Goal: Information Seeking & Learning: Find specific page/section

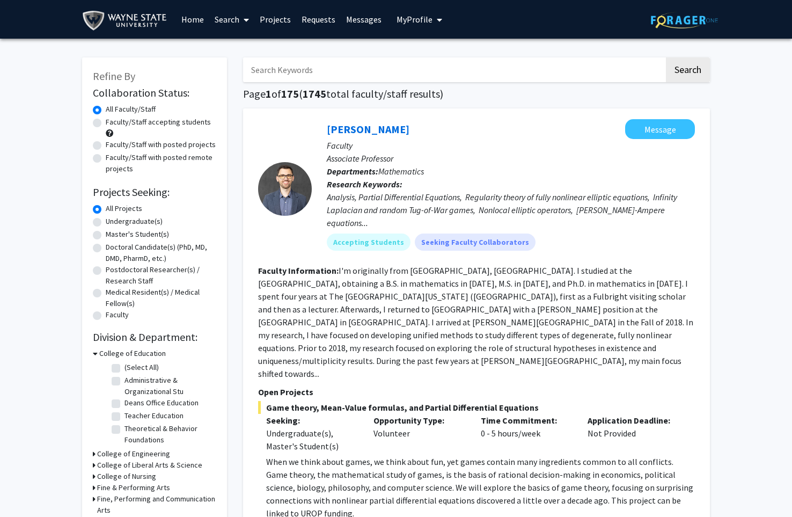
click at [407, 24] on span "My Profile" at bounding box center [415, 19] width 36 height 11
click at [406, 55] on img at bounding box center [414, 54] width 21 height 21
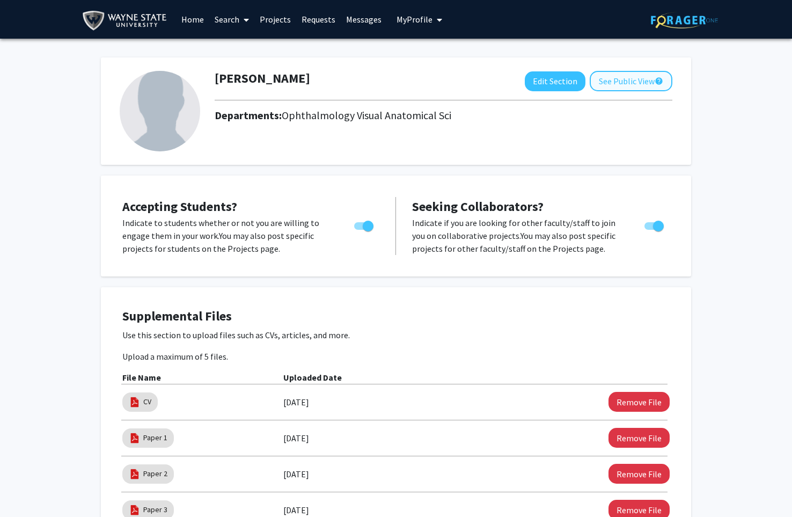
click at [616, 79] on button "See Public View help" at bounding box center [631, 81] width 83 height 20
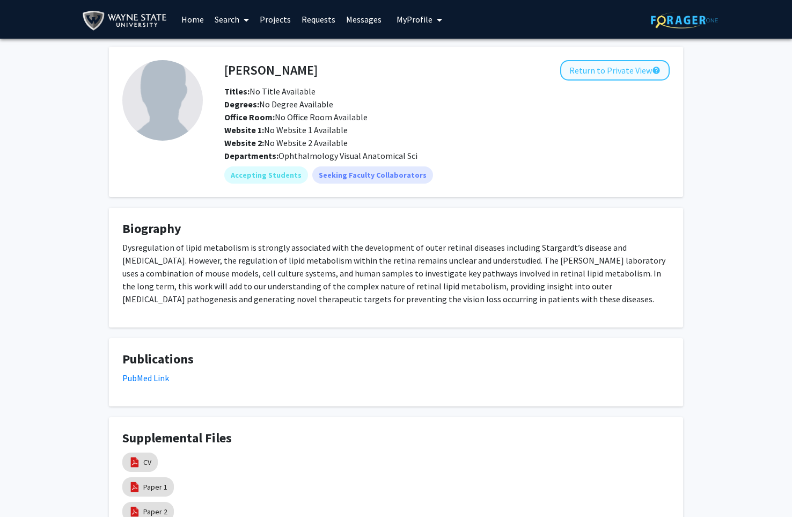
click at [612, 80] on button "Return to Private View help" at bounding box center [614, 70] width 109 height 20
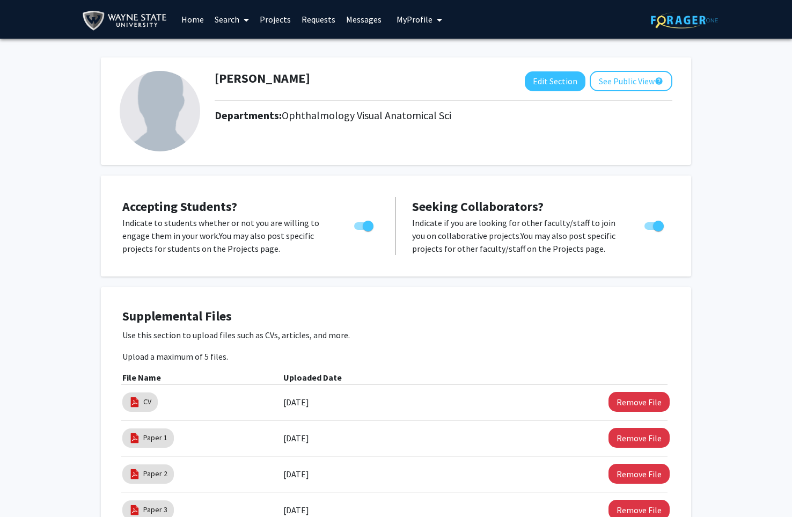
click at [185, 113] on img at bounding box center [160, 111] width 81 height 81
click at [149, 106] on img at bounding box center [160, 111] width 81 height 81
drag, startPoint x: 295, startPoint y: 79, endPoint x: 258, endPoint y: 91, distance: 38.9
click at [295, 79] on h1 "[PERSON_NAME]" at bounding box center [263, 79] width 96 height 16
click at [433, 21] on span "My profile dropdown to access profile and logout" at bounding box center [438, 20] width 10 height 38
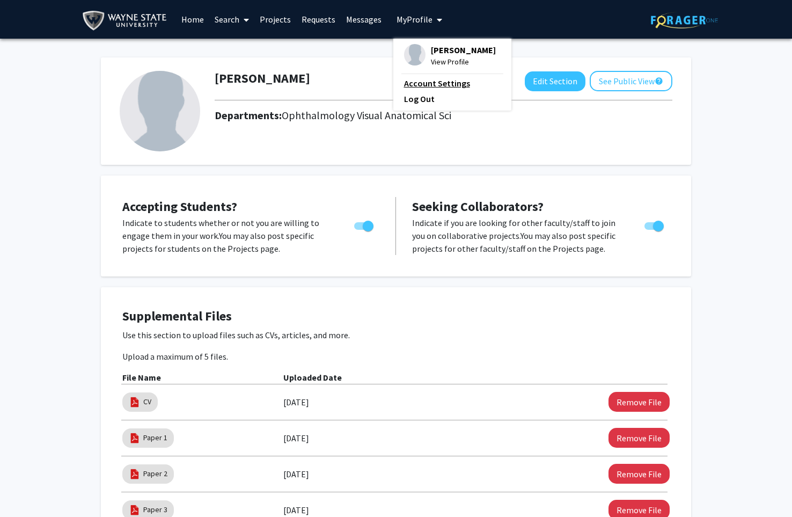
click at [454, 90] on link "Account Settings" at bounding box center [452, 83] width 97 height 13
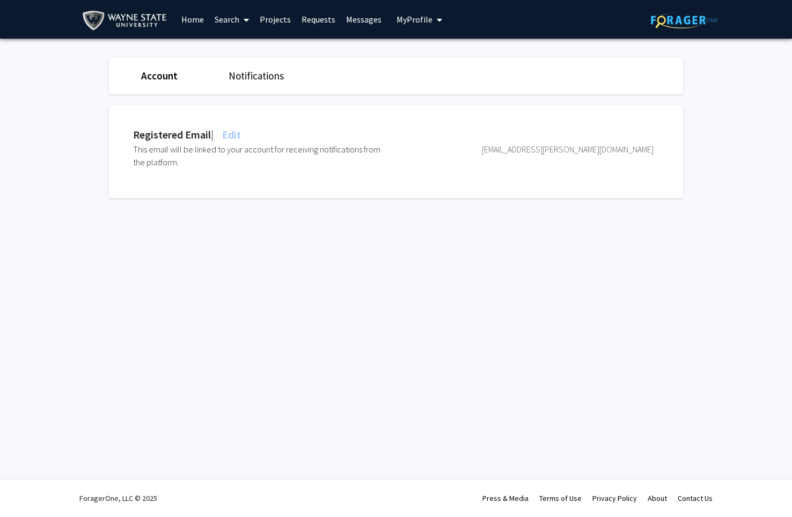
click at [269, 81] on link "Notifications" at bounding box center [256, 75] width 55 height 13
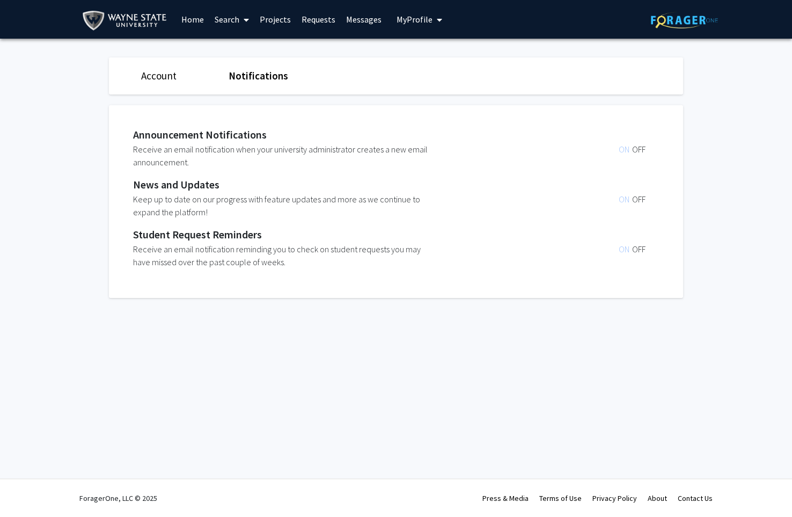
scroll to position [1, 0]
click at [155, 71] on link "Account" at bounding box center [158, 75] width 35 height 13
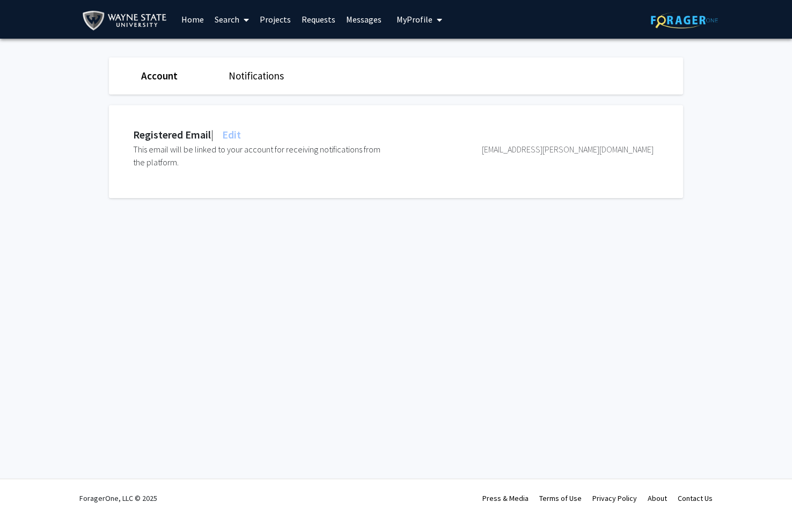
scroll to position [0, 0]
click at [313, 17] on link "Requests" at bounding box center [318, 20] width 45 height 38
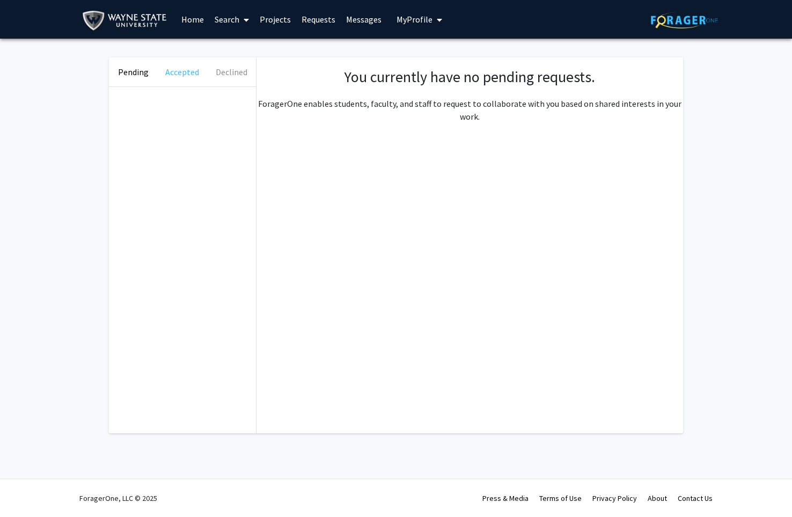
click at [191, 77] on button "Accepted" at bounding box center [182, 71] width 49 height 29
click at [223, 76] on button "Declined" at bounding box center [231, 71] width 49 height 29
click at [405, 24] on span "My Profile" at bounding box center [415, 19] width 36 height 11
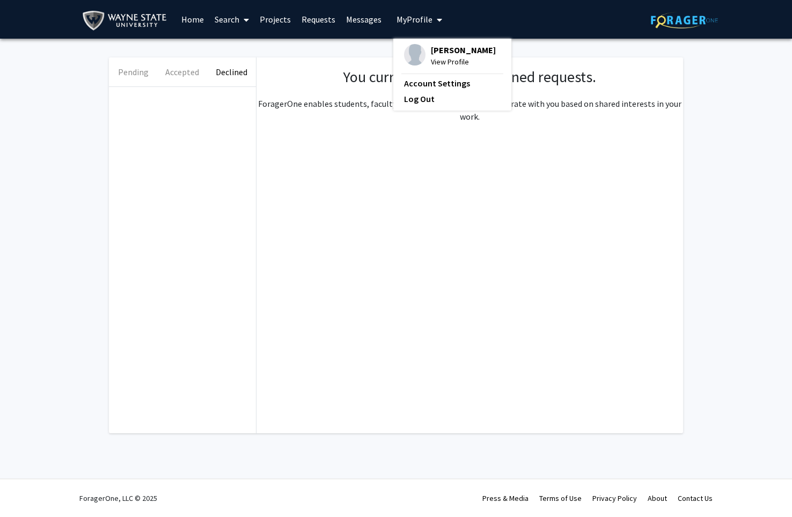
click at [431, 56] on span "[PERSON_NAME]" at bounding box center [463, 50] width 65 height 12
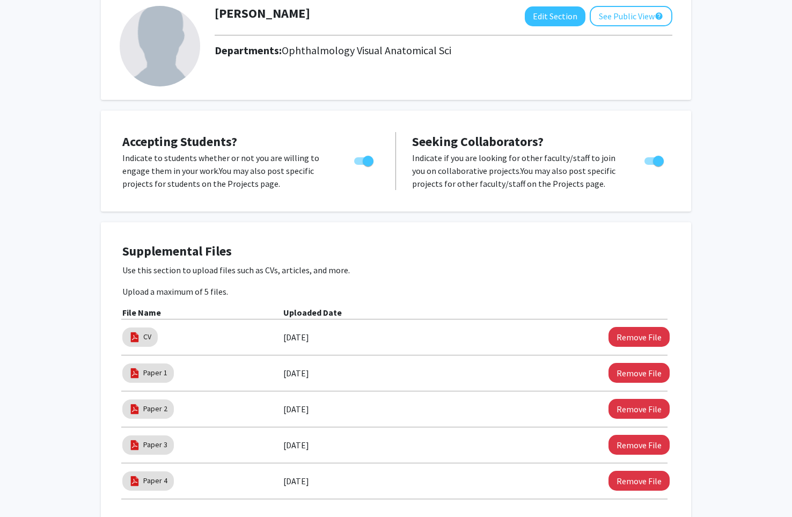
scroll to position [82, 0]
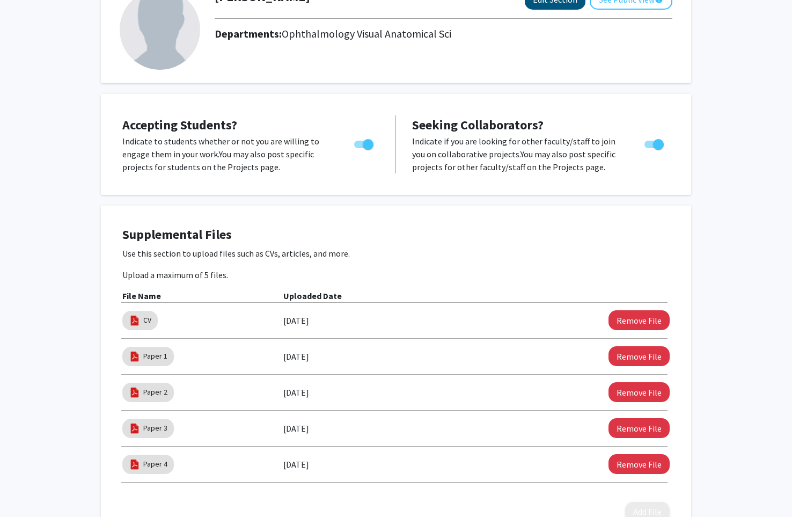
click at [543, 5] on button "Edit Section" at bounding box center [555, 0] width 61 height 20
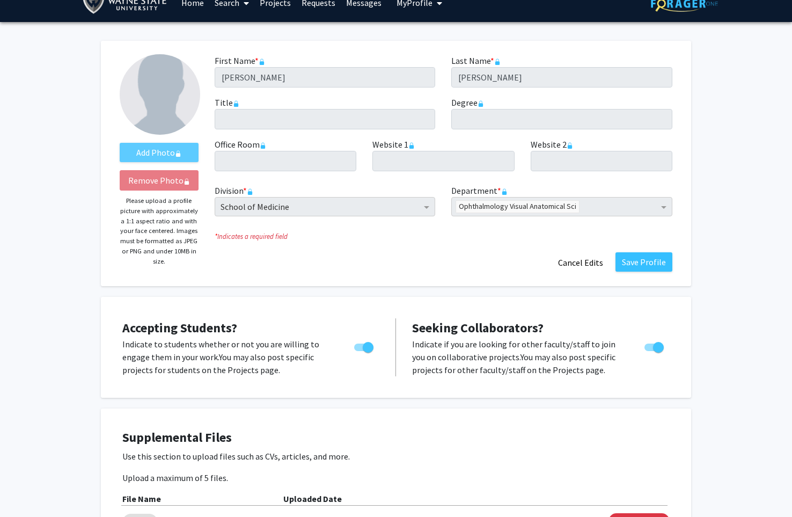
scroll to position [0, 0]
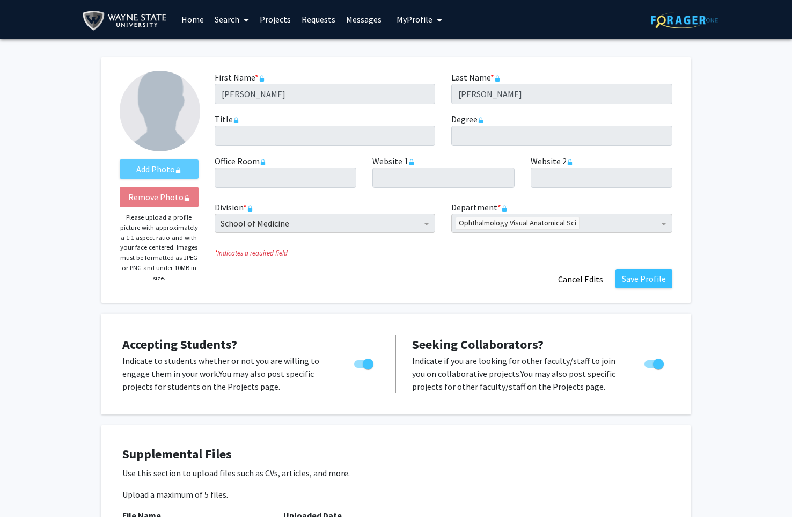
click at [403, 159] on label "Website 1 required" at bounding box center [394, 161] width 42 height 13
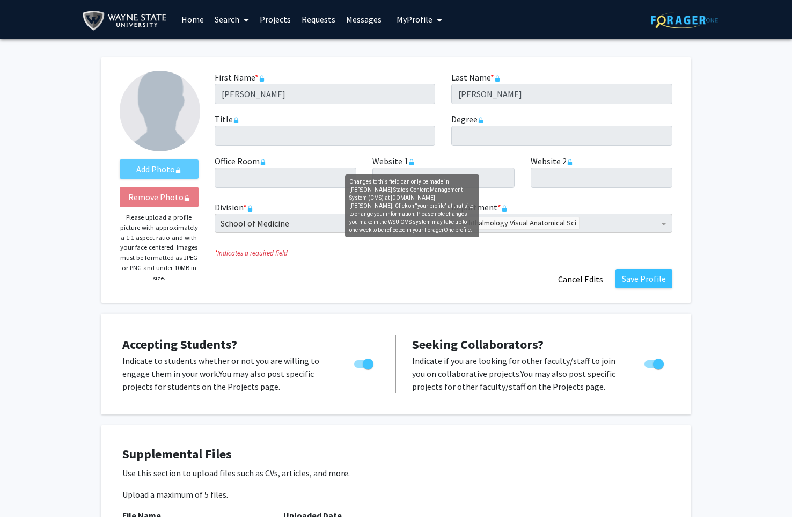
click at [411, 165] on rect "Changes to this field can only be made in Wayne State’s Content Management Syst…" at bounding box center [412, 164] width 4 height 4
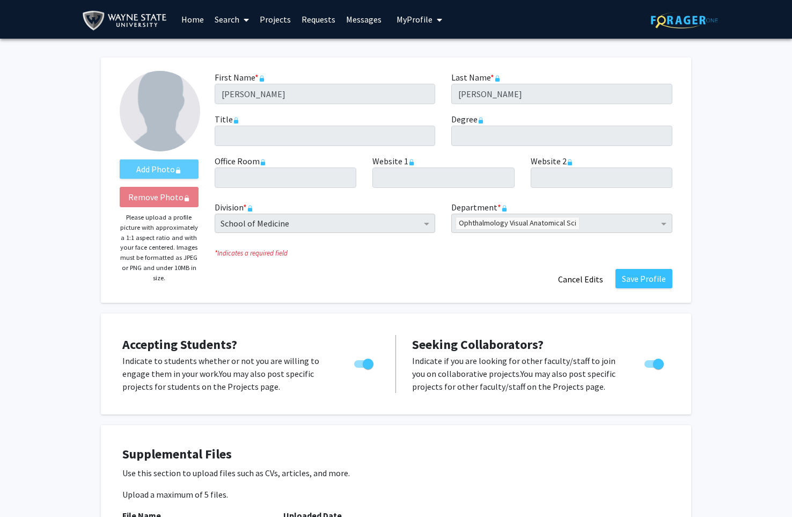
click at [412, 165] on rect "Changes to this field can only be made in Wayne State’s Content Management Syst…" at bounding box center [412, 164] width 4 height 4
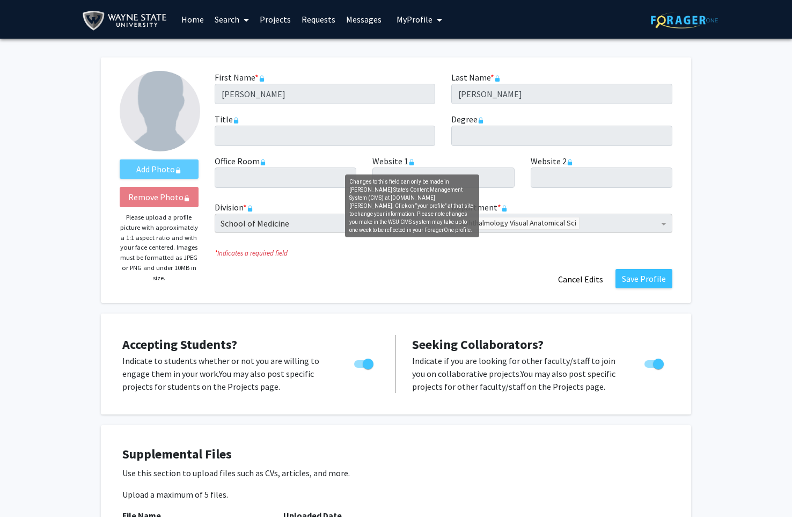
click at [412, 164] on rect "Changes to this field can only be made in Wayne State’s Content Management Syst…" at bounding box center [412, 164] width 4 height 4
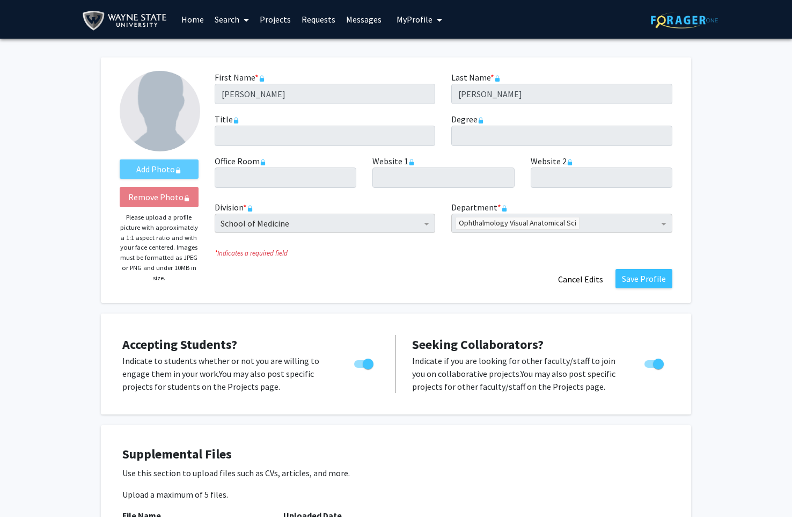
click at [412, 164] on rect "Changes to this field can only be made in Wayne State’s Content Management Syst…" at bounding box center [412, 164] width 4 height 4
click at [411, 163] on icon "Changes to this field can only be made in Wayne State’s Content Management Syst…" at bounding box center [411, 162] width 6 height 6
click at [414, 167] on label "Website 1 required" at bounding box center [394, 161] width 42 height 13
click at [408, 164] on label "Website 1 required" at bounding box center [394, 161] width 42 height 13
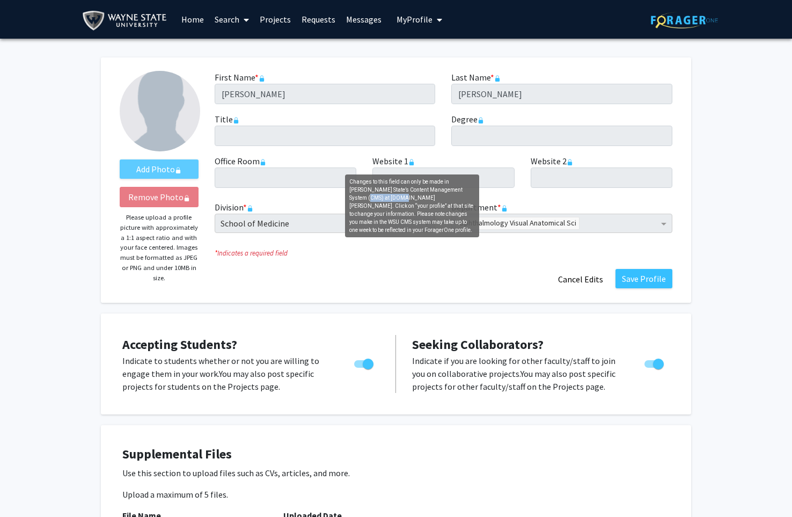
drag, startPoint x: 386, startPoint y: 199, endPoint x: 351, endPoint y: 199, distance: 35.4
click at [347, 198] on div "Changes to this field can only be made in [PERSON_NAME] State’s Content Managem…" at bounding box center [412, 205] width 134 height 63
copy div "[DOMAIN_NAME][PERSON_NAME]"
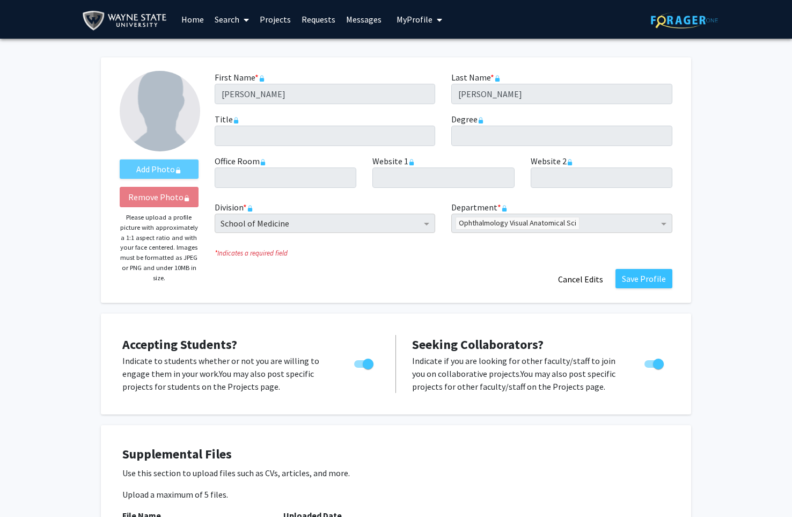
click at [554, 1] on div "Skip navigation Home Search Projects Requests Messages My Profile [PERSON_NAME]…" at bounding box center [396, 19] width 644 height 39
drag, startPoint x: 196, startPoint y: 20, endPoint x: 248, endPoint y: 38, distance: 55.0
click at [196, 19] on link "Home" at bounding box center [192, 20] width 33 height 38
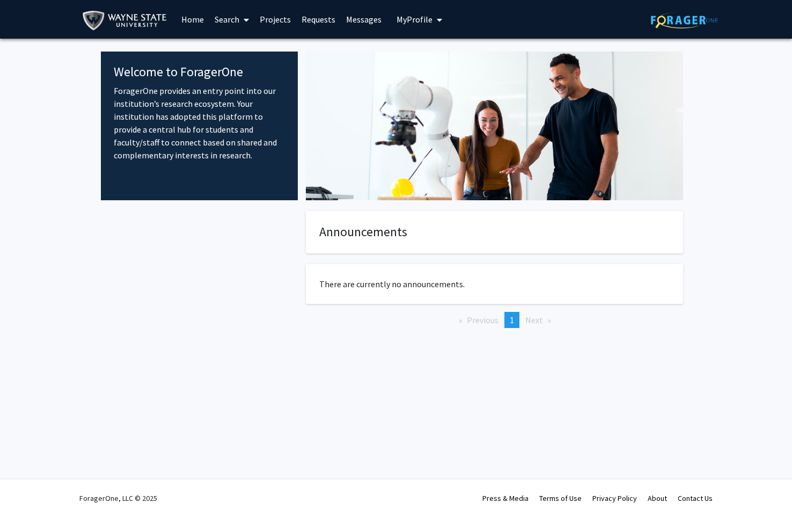
click at [242, 23] on span at bounding box center [244, 20] width 10 height 38
click at [249, 46] on span "Faculty/Staff" at bounding box center [248, 49] width 79 height 21
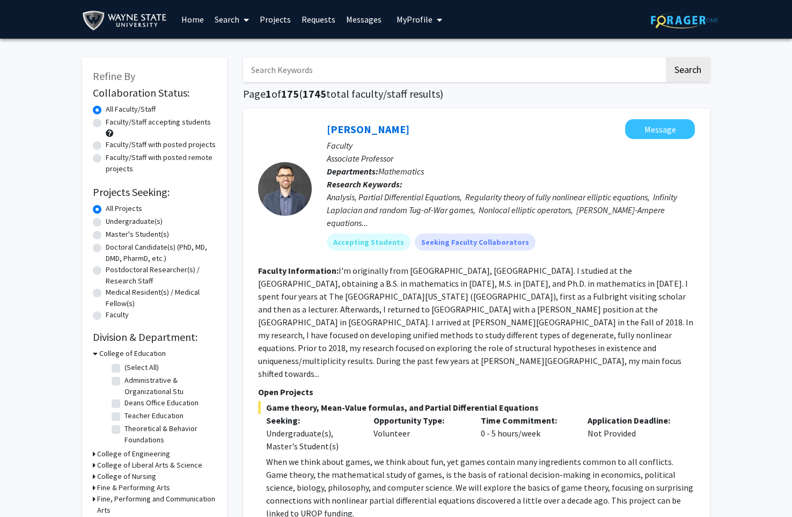
click at [322, 72] on input "Search Keywords" at bounding box center [453, 69] width 421 height 25
click at [688, 71] on button "Search" at bounding box center [688, 69] width 44 height 25
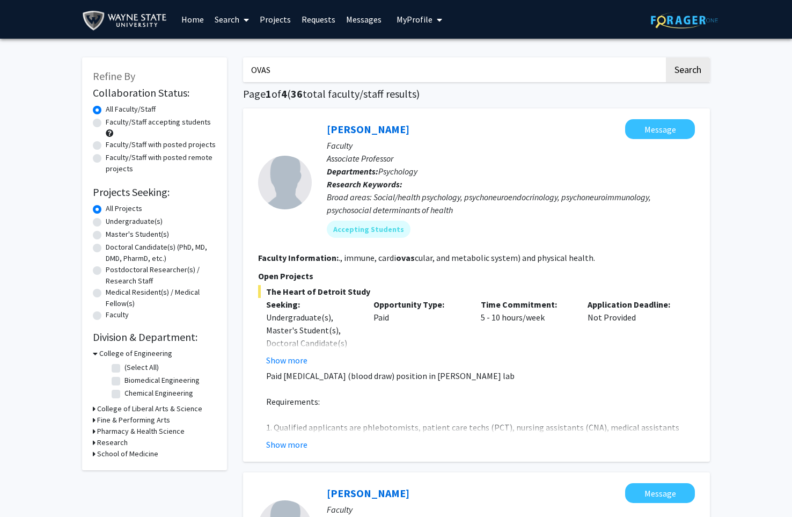
drag, startPoint x: 295, startPoint y: 67, endPoint x: 216, endPoint y: 67, distance: 78.4
type input "ophthalmology"
click at [688, 71] on button "Search" at bounding box center [688, 69] width 44 height 25
